Goal: Transaction & Acquisition: Download file/media

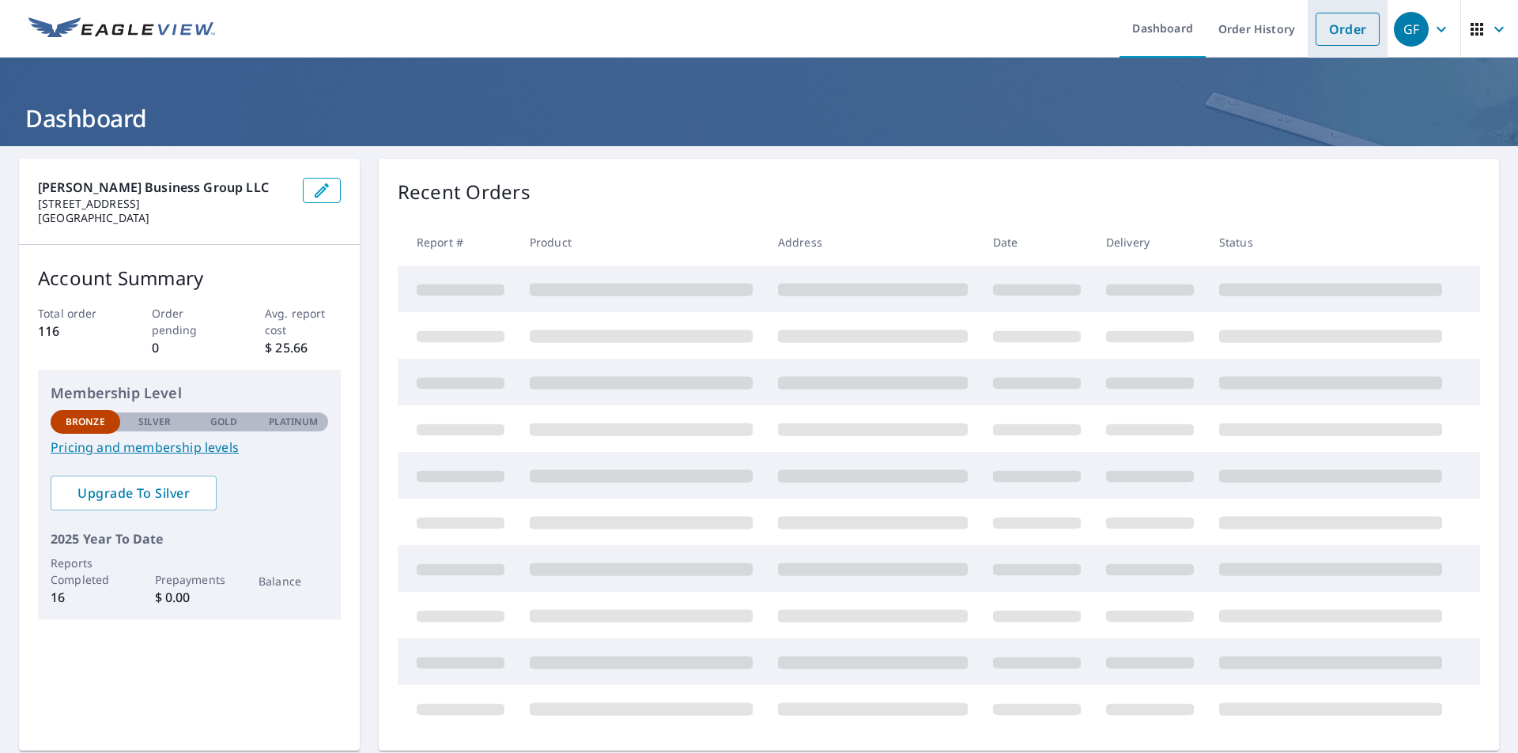
click at [1327, 35] on link "Order" at bounding box center [1347, 29] width 64 height 33
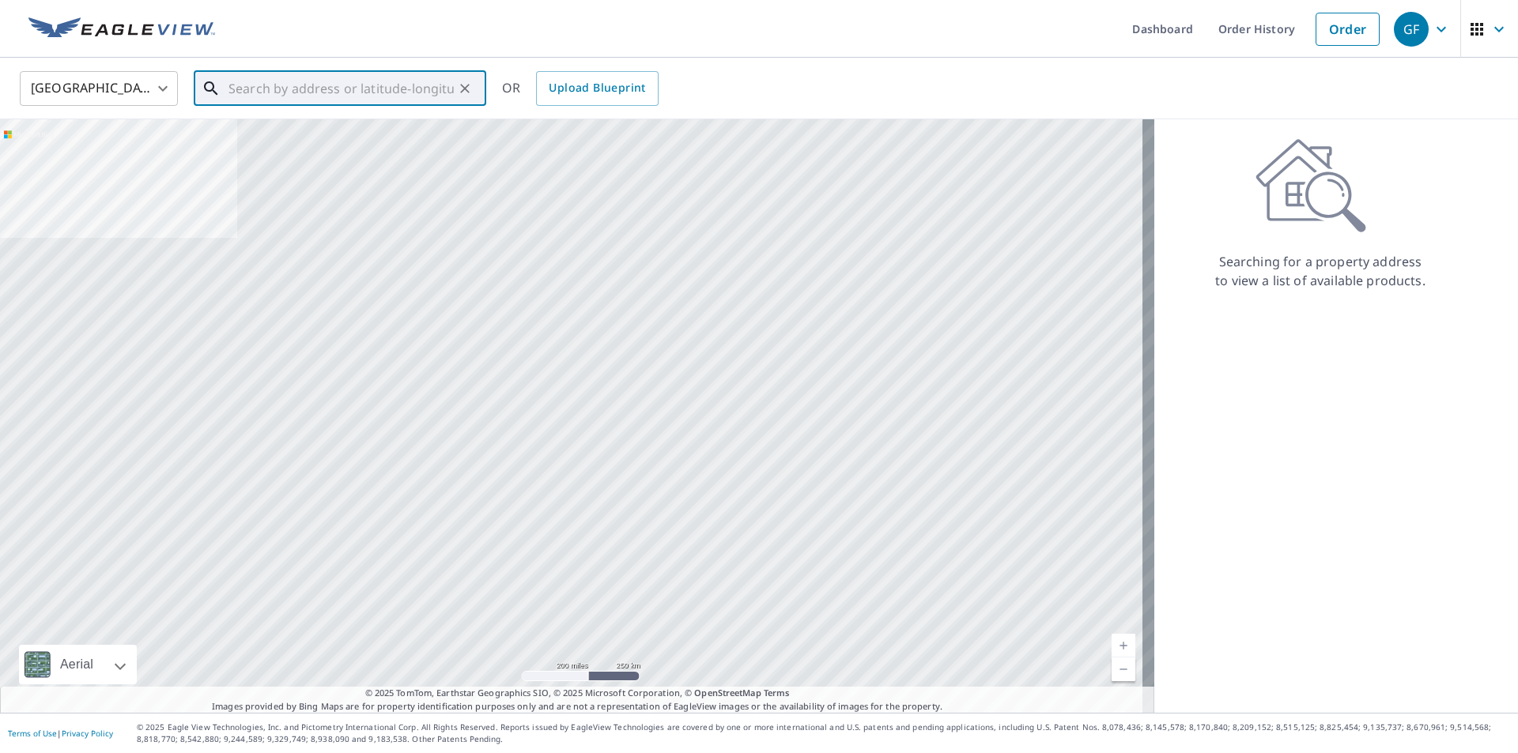
click at [233, 91] on input "text" at bounding box center [340, 88] width 225 height 44
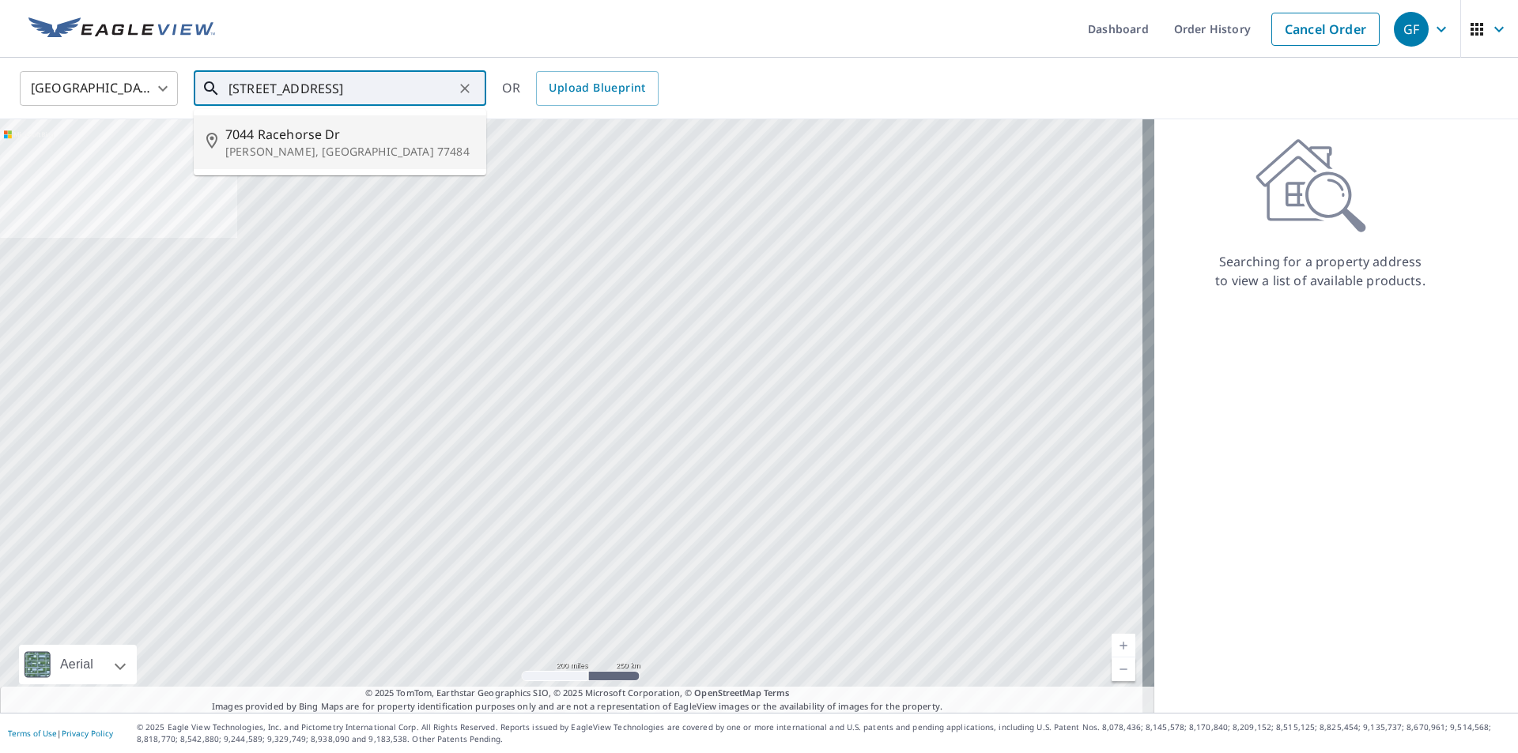
click at [248, 153] on p "[PERSON_NAME], [GEOGRAPHIC_DATA] 77484" at bounding box center [349, 152] width 248 height 16
type input "[STREET_ADDRESS][PERSON_NAME]"
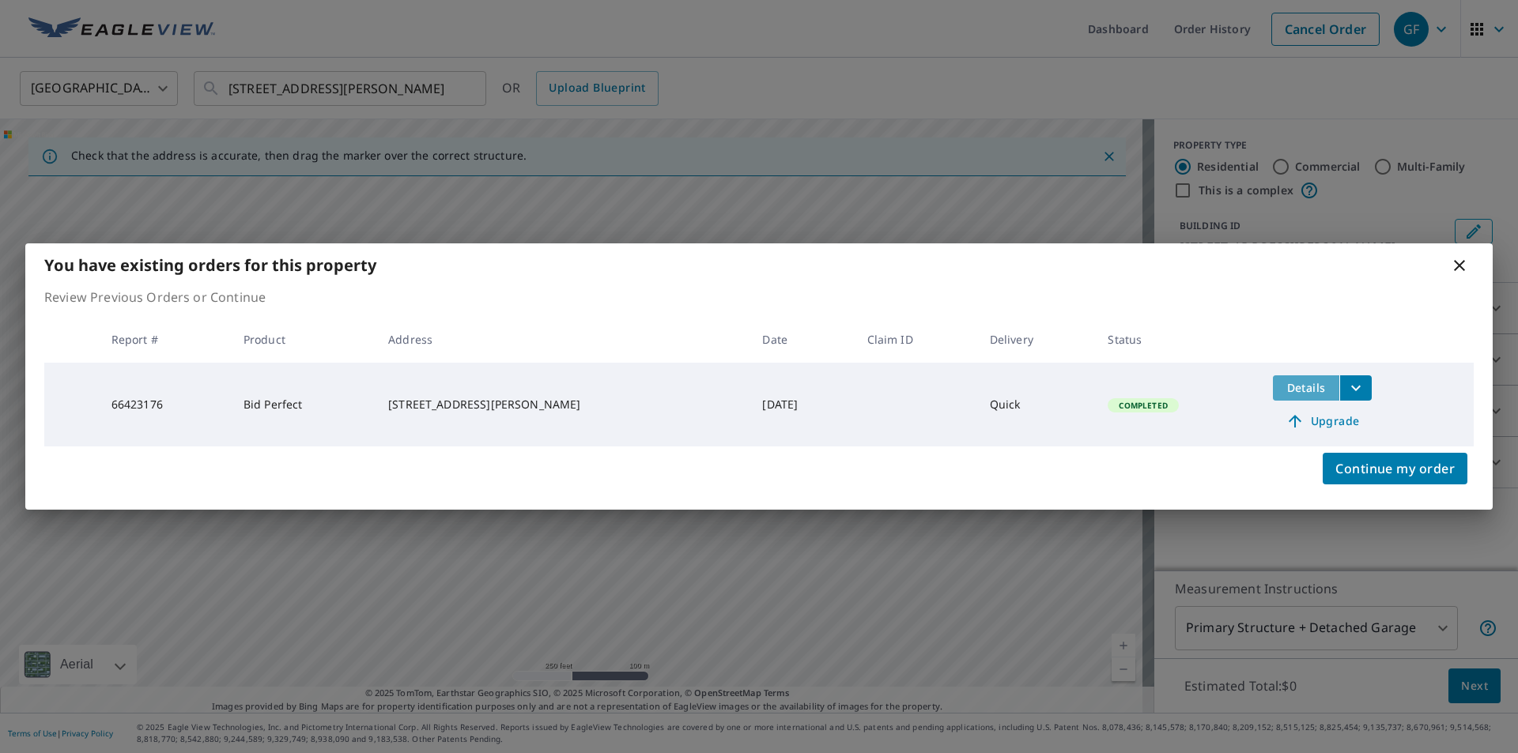
click at [1294, 389] on span "Details" at bounding box center [1305, 387] width 47 height 15
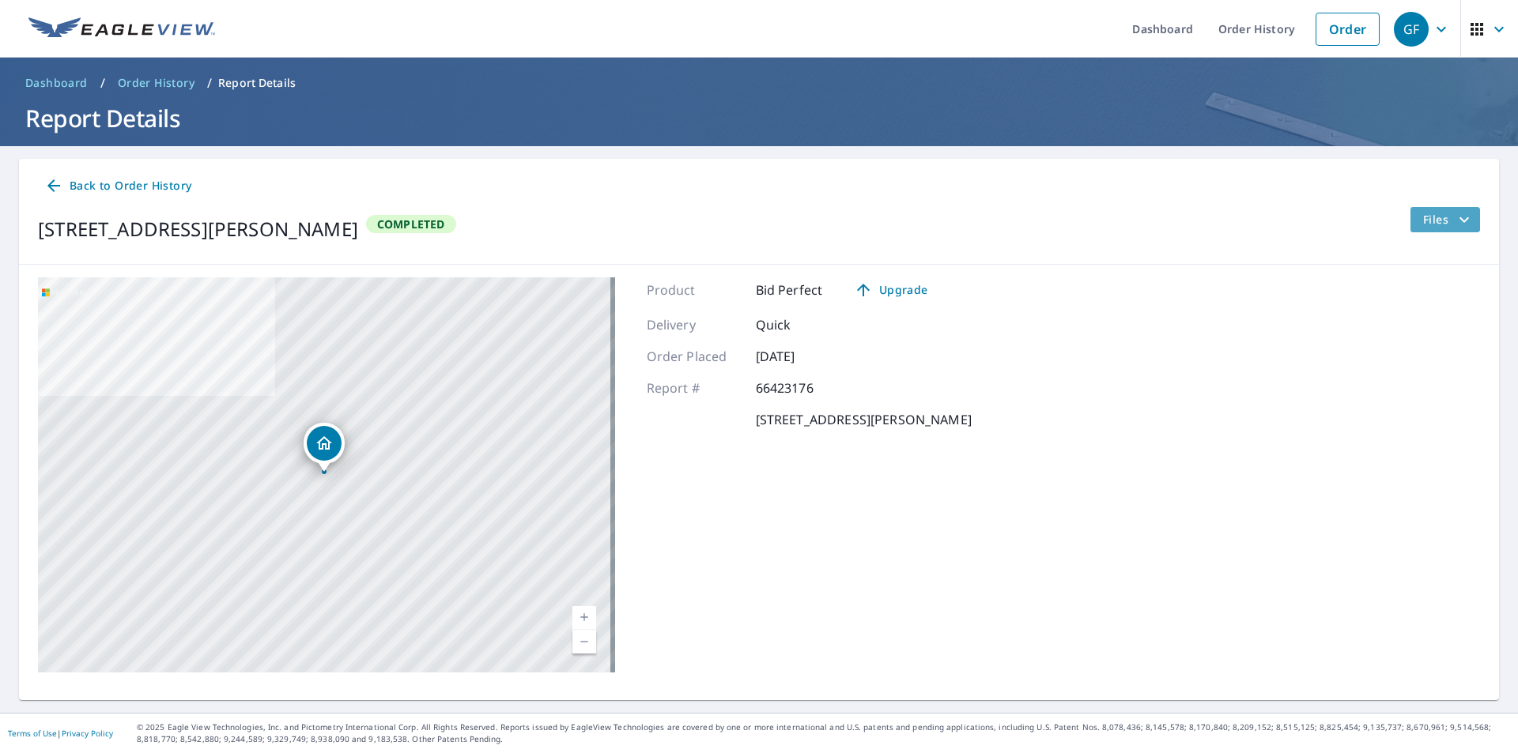
click at [1440, 224] on span "Files" at bounding box center [1448, 219] width 51 height 19
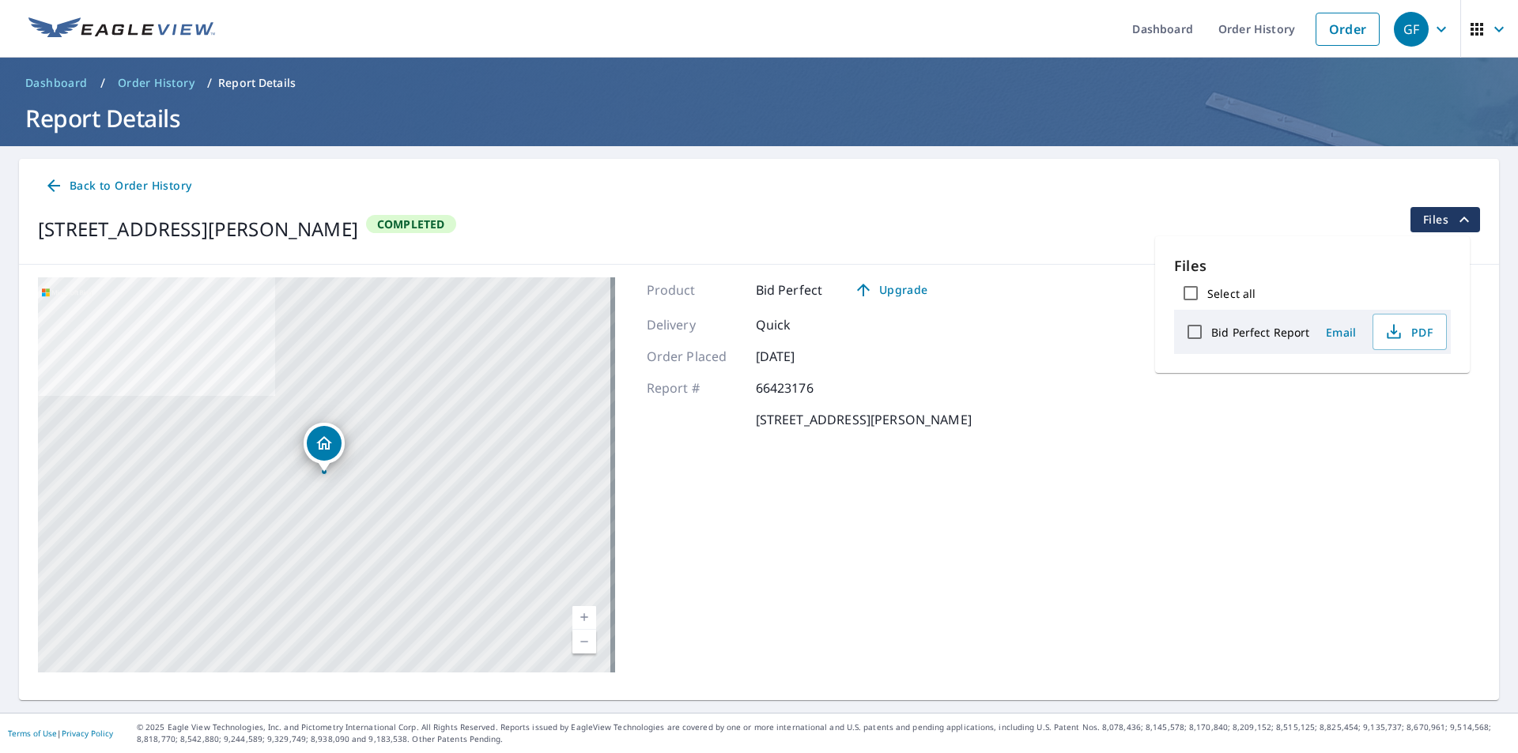
click at [1195, 333] on input "Bid Perfect Report" at bounding box center [1194, 331] width 33 height 33
checkbox input "true"
click at [1396, 387] on span "Download" at bounding box center [1390, 387] width 84 height 19
